Goal: Contribute content

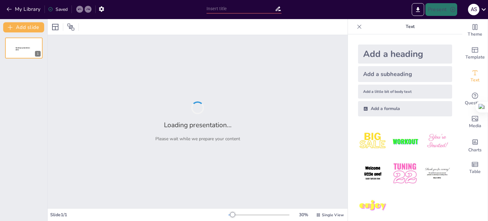
type input "Análisis de la Superficie Forestal en [GEOGRAPHIC_DATA]: Indicador 15.1.1 del O…"
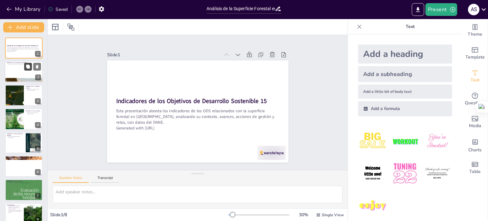
click at [25, 64] on button at bounding box center [28, 67] width 8 height 8
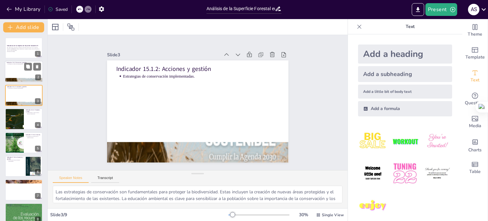
click at [20, 68] on div at bounding box center [24, 72] width 38 height 22
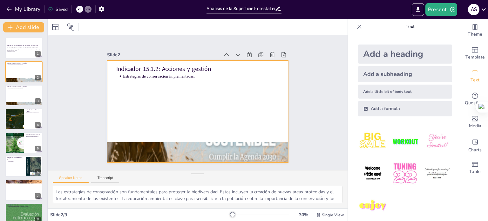
click at [192, 107] on div at bounding box center [195, 110] width 204 height 153
click at [16, 141] on div at bounding box center [14, 142] width 19 height 26
type textarea "La creación de nuevas reservas naturales es un paso importante hacia la protecc…"
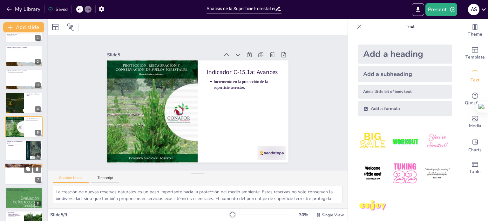
scroll to position [32, 0]
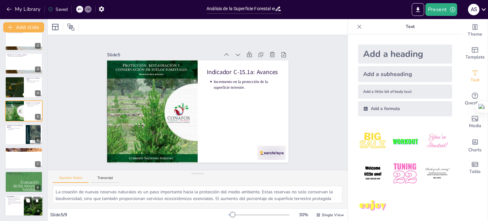
click at [21, 210] on div at bounding box center [24, 205] width 38 height 22
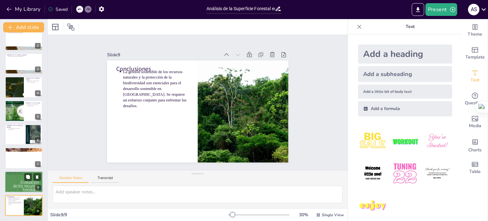
click at [22, 178] on div at bounding box center [24, 181] width 38 height 55
type textarea "La Convención de Ramsar es un tratado internacional que promueve la conservació…"
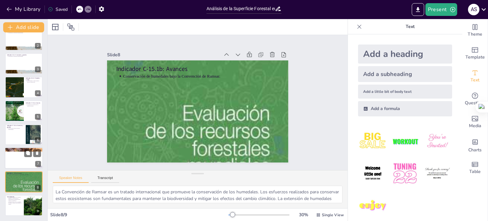
scroll to position [0, 0]
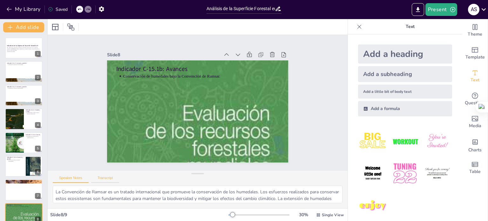
click at [105, 177] on button "Transcript" at bounding box center [105, 179] width 28 height 7
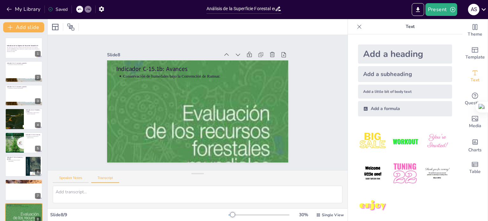
click at [71, 177] on button "Speaker Notes" at bounding box center [71, 179] width 36 height 7
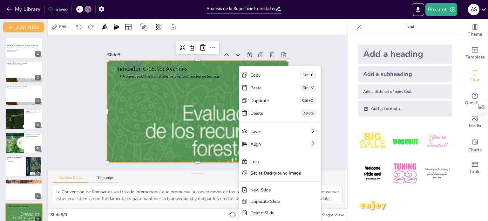
click at [257, 174] on div "Delete Delete" at bounding box center [297, 196] width 80 height 45
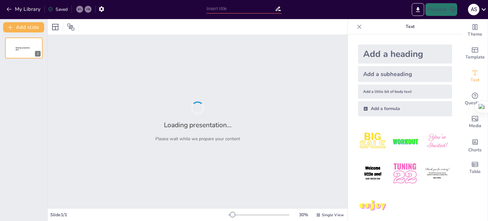
type input "Análisis de la Superficie Forestal en [GEOGRAPHIC_DATA]: Indicador 15.1.1 del O…"
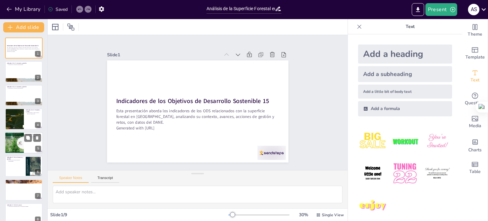
click at [18, 139] on div at bounding box center [14, 142] width 19 height 26
type textarea "La creación de nuevas reservas naturales es un paso importante hacia la protecc…"
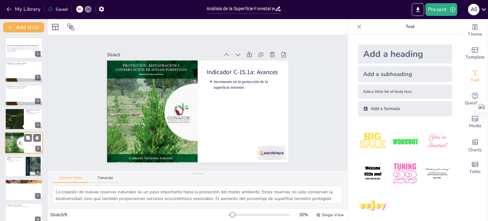
scroll to position [16, 0]
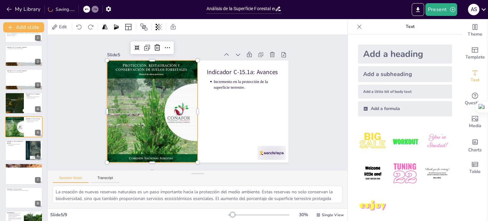
click at [137, 110] on div at bounding box center [184, 58] width 134 height 103
click at [64, 110] on div "Slide 1 Indicadores de los Objetivos de Desarrollo Sostenible 15 Esta presentac…" at bounding box center [197, 102] width 301 height 313
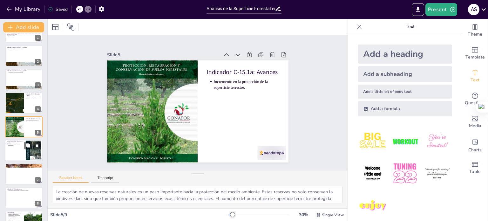
scroll to position [32, 0]
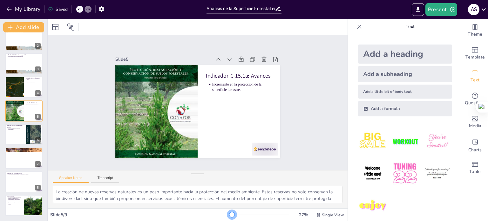
drag, startPoint x: 232, startPoint y: 213, endPoint x: 228, endPoint y: 218, distance: 6.8
click at [228, 218] on div "27 % Single View" at bounding box center [286, 215] width 117 height 10
